Goal: Find contact information: Find contact information

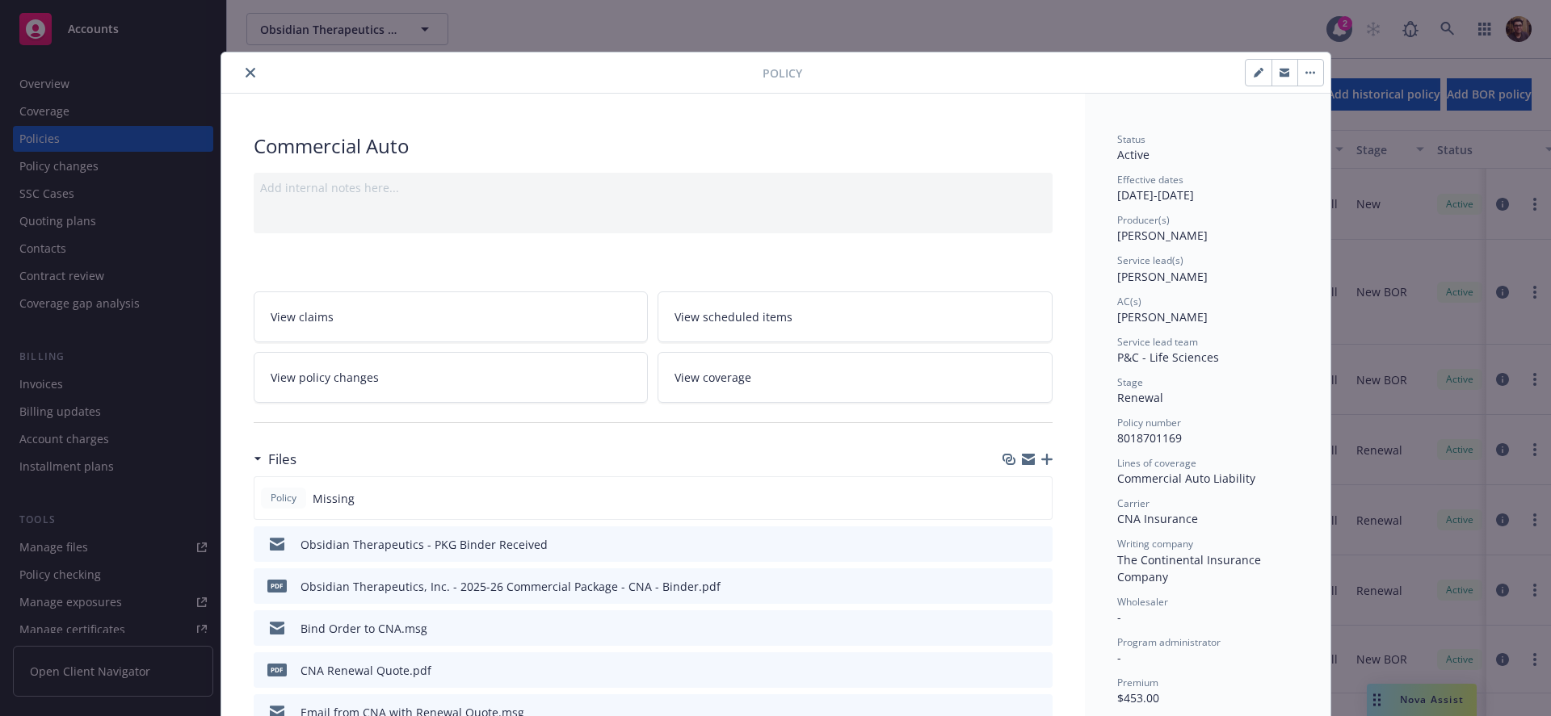
click at [1144, 433] on span "8018701169" at bounding box center [1149, 437] width 65 height 15
copy span "8018701169"
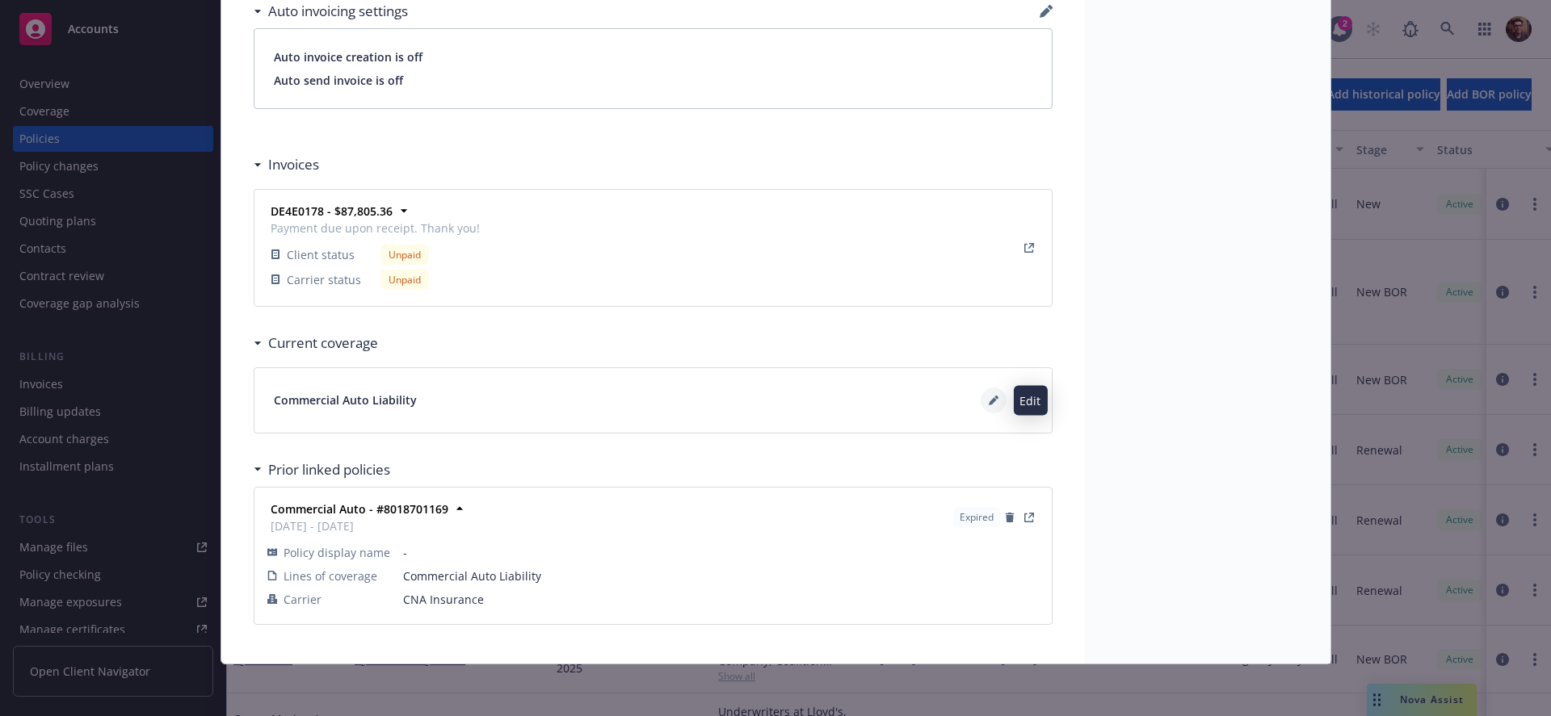
click at [993, 403] on icon at bounding box center [993, 401] width 10 height 10
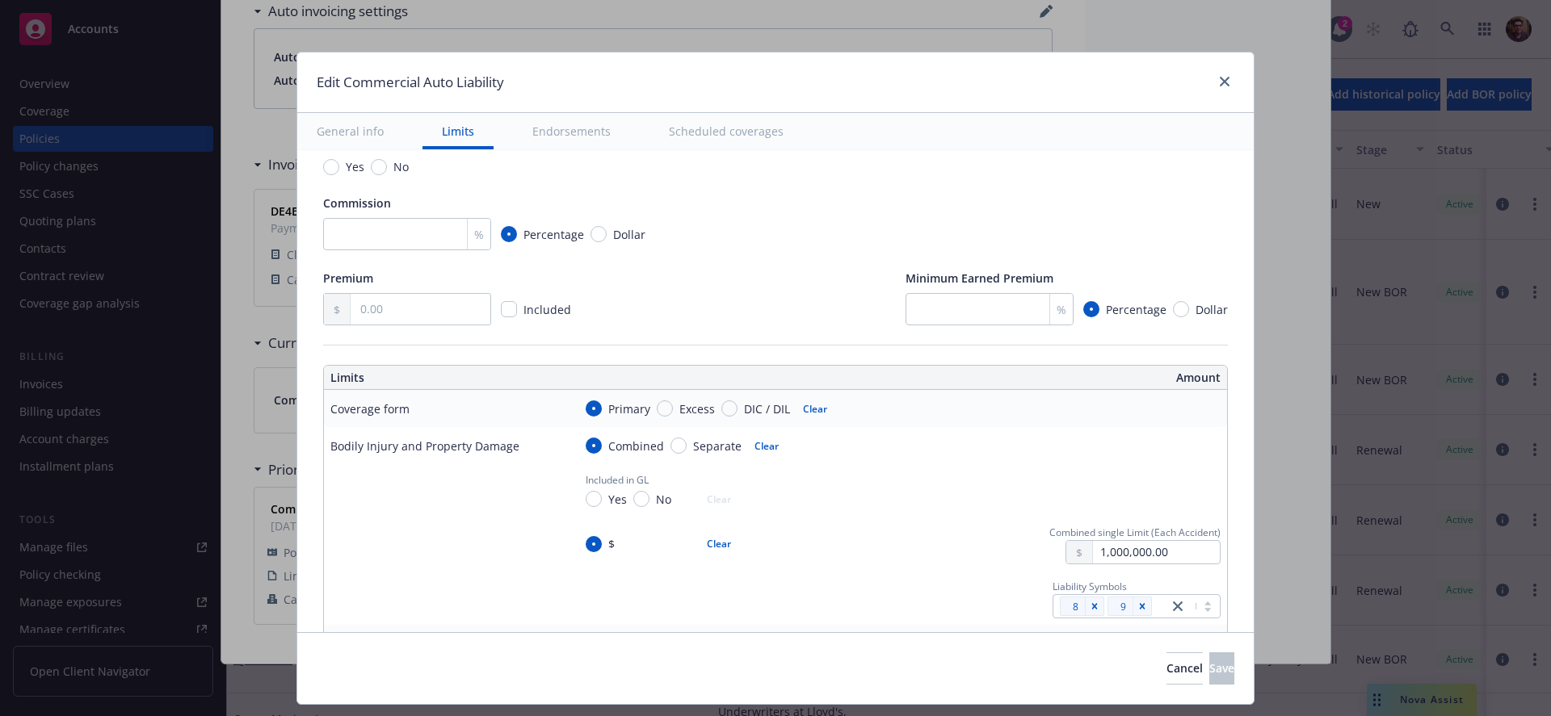
scroll to position [0, 0]
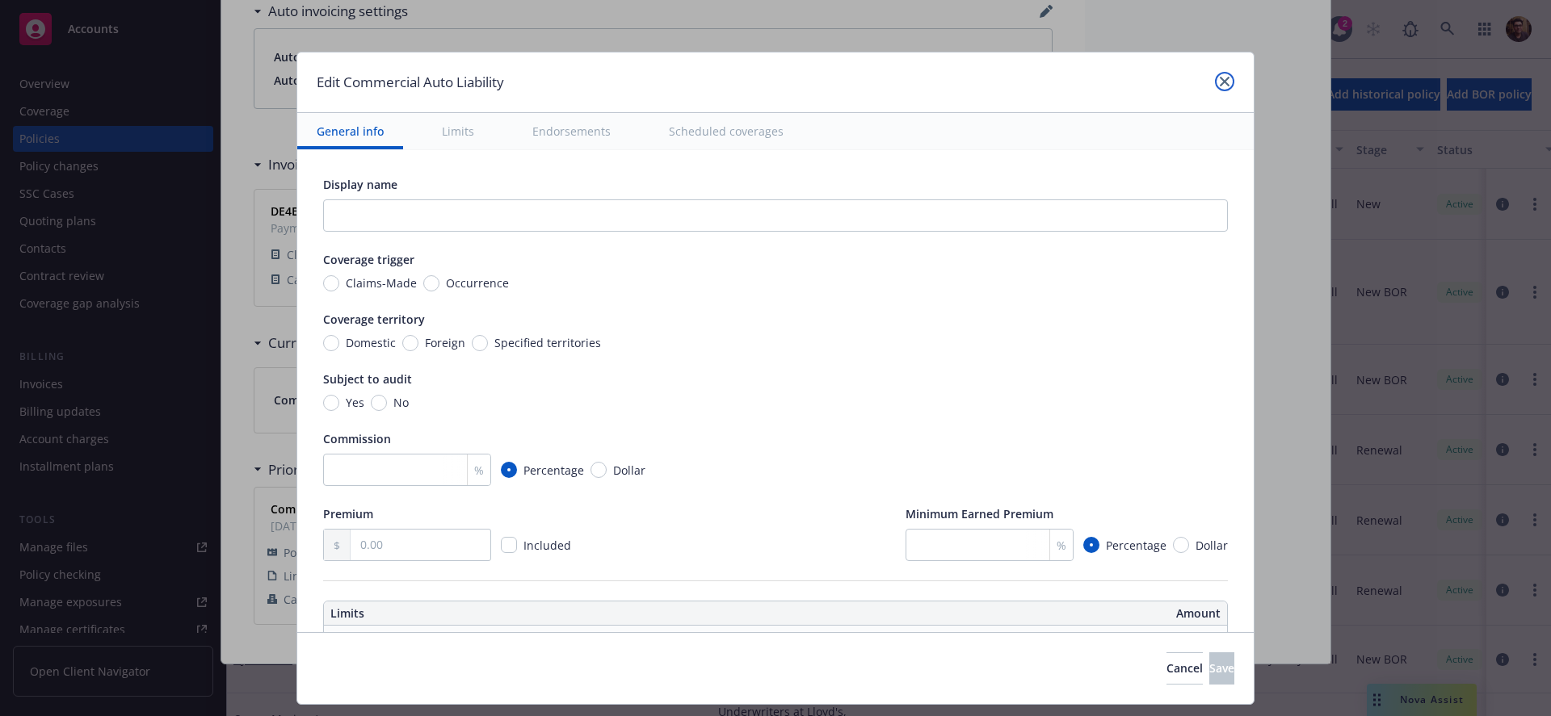
click at [1220, 74] on link "close" at bounding box center [1224, 81] width 19 height 19
